Goal: Task Accomplishment & Management: Complete application form

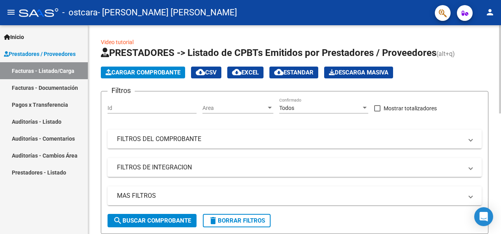
click at [159, 72] on span "Cargar Comprobante" at bounding box center [143, 72] width 75 height 7
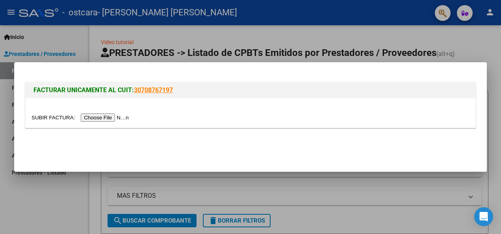
click at [100, 119] on input "file" at bounding box center [82, 117] width 100 height 8
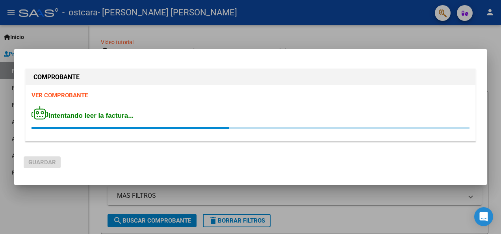
click at [183, 146] on mat-dialog-actions "Guardar" at bounding box center [251, 161] width 454 height 30
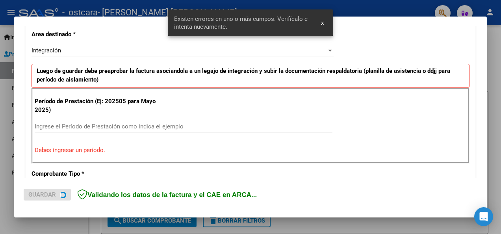
scroll to position [197, 0]
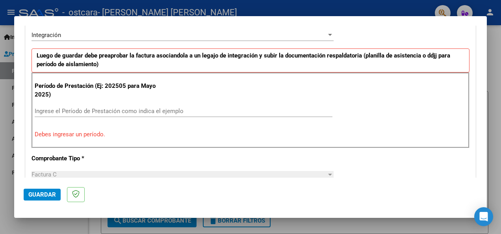
click at [133, 107] on input "Ingrese el Período de Prestación como indica el ejemplo" at bounding box center [184, 110] width 298 height 7
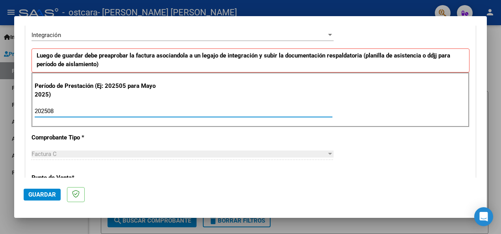
type input "202508"
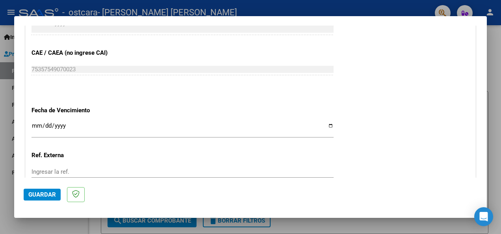
scroll to position [487, 0]
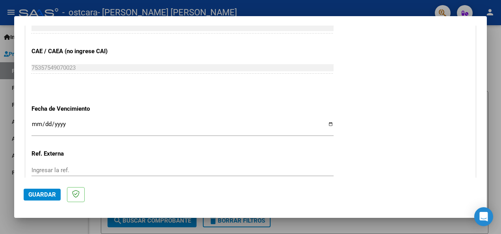
drag, startPoint x: 500, startPoint y: 135, endPoint x: 502, endPoint y: 178, distance: 43.0
click at [500, 178] on html "menu - ostcara - [PERSON_NAME] [PERSON_NAME] person Inicio Instructivos Contact…" at bounding box center [250, 117] width 501 height 234
click at [326, 121] on input "Ingresar la fecha" at bounding box center [183, 127] width 302 height 13
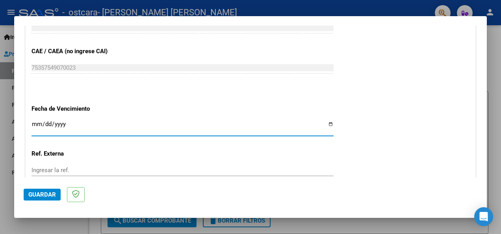
click at [327, 122] on input "Ingresar la fecha" at bounding box center [183, 127] width 302 height 13
type input "[DATE]"
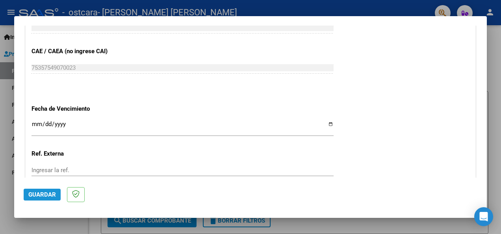
click at [50, 192] on span "Guardar" at bounding box center [42, 194] width 28 height 7
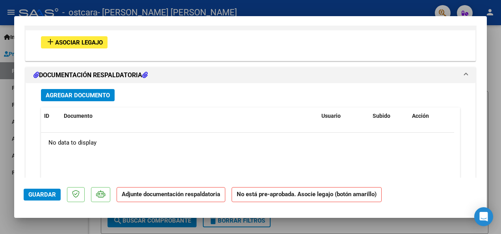
scroll to position [686, 0]
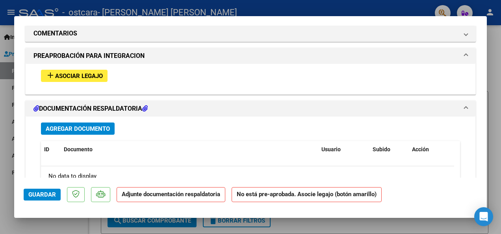
click at [83, 73] on span "Asociar Legajo" at bounding box center [79, 75] width 48 height 7
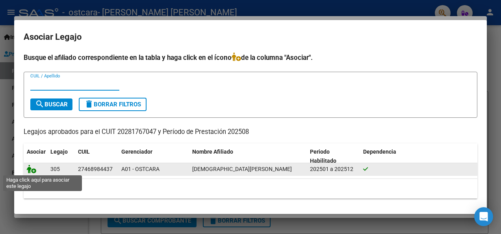
click at [28, 169] on icon at bounding box center [31, 169] width 9 height 9
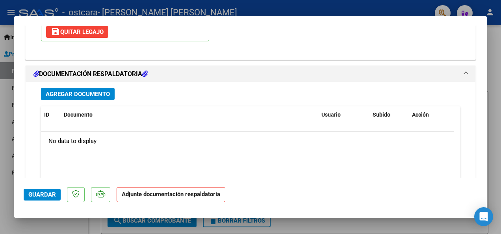
scroll to position [845, 0]
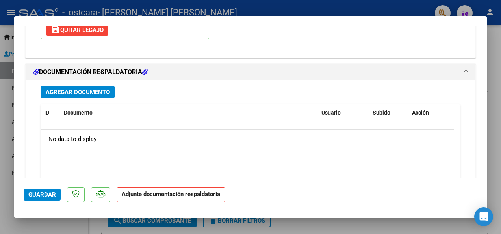
click at [100, 92] on span "Agregar Documento" at bounding box center [78, 92] width 64 height 7
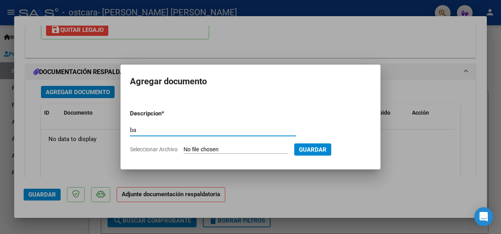
type input "b"
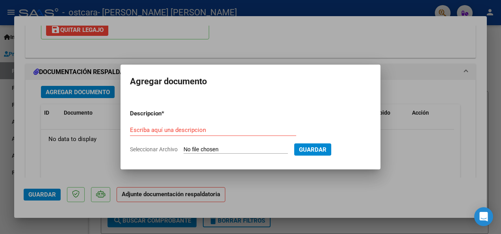
click at [166, 147] on span "Seleccionar Archivo" at bounding box center [154, 149] width 48 height 6
click at [183, 147] on input "Seleccionar Archivo" at bounding box center [235, 149] width 104 height 7
click at [181, 127] on input "Escriba aquí una descripcion" at bounding box center [213, 129] width 166 height 7
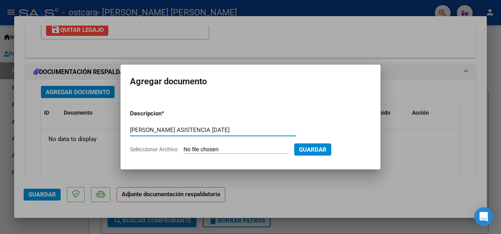
type input "[PERSON_NAME] ASISTENCIA [DATE]"
click at [148, 150] on span "Seleccionar Archivo" at bounding box center [154, 149] width 48 height 6
click at [183, 150] on input "Seleccionar Archivo" at bounding box center [235, 149] width 104 height 7
type input "C:\fakepath\FACTURA [PERSON_NAME] AGOSTO.pdf"
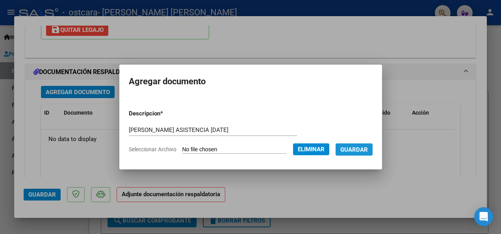
click at [356, 149] on span "Guardar" at bounding box center [354, 149] width 28 height 7
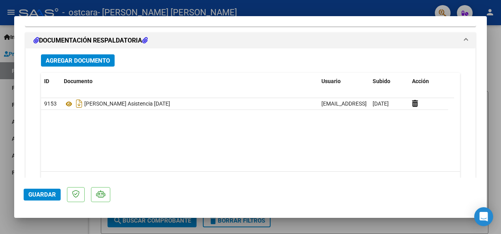
scroll to position [871, 0]
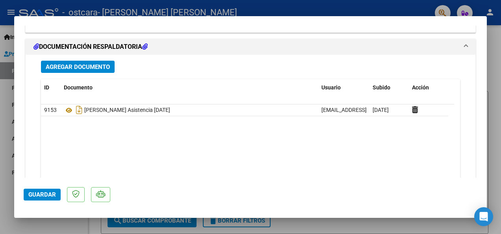
click at [53, 197] on span "Guardar" at bounding box center [42, 194] width 28 height 7
click at [492, 85] on div at bounding box center [250, 117] width 501 height 234
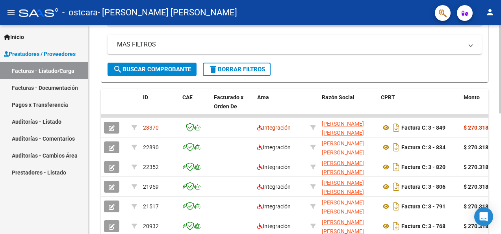
scroll to position [152, 0]
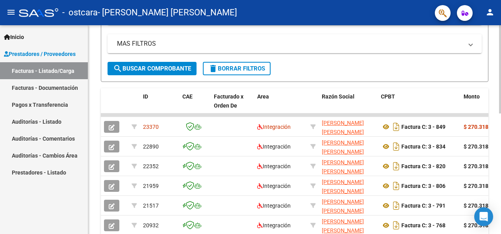
click at [498, 158] on div "Video tutorial PRESTADORES -> Listado de CPBTs Emitidos por Prestadores / Prove…" at bounding box center [295, 117] width 415 height 488
